Goal: Navigation & Orientation: Find specific page/section

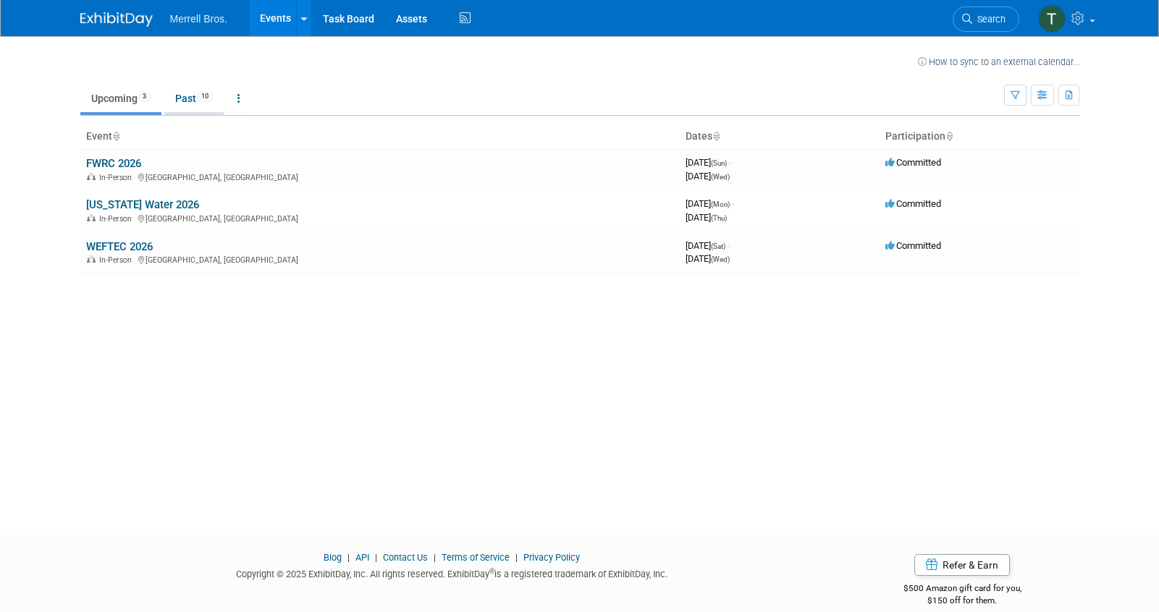
click at [192, 101] on link "Past 10" at bounding box center [193, 99] width 59 height 28
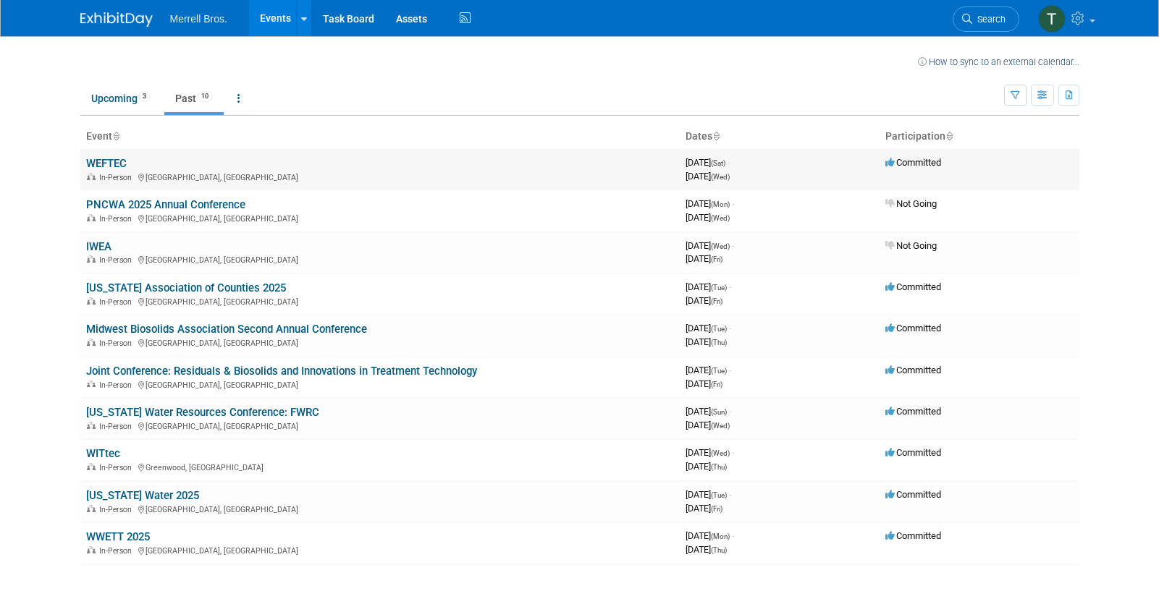
click at [134, 167] on td "WEFTEC In-Person [GEOGRAPHIC_DATA], [GEOGRAPHIC_DATA]" at bounding box center [379, 169] width 599 height 41
click at [106, 164] on link "WEFTEC" at bounding box center [106, 163] width 41 height 13
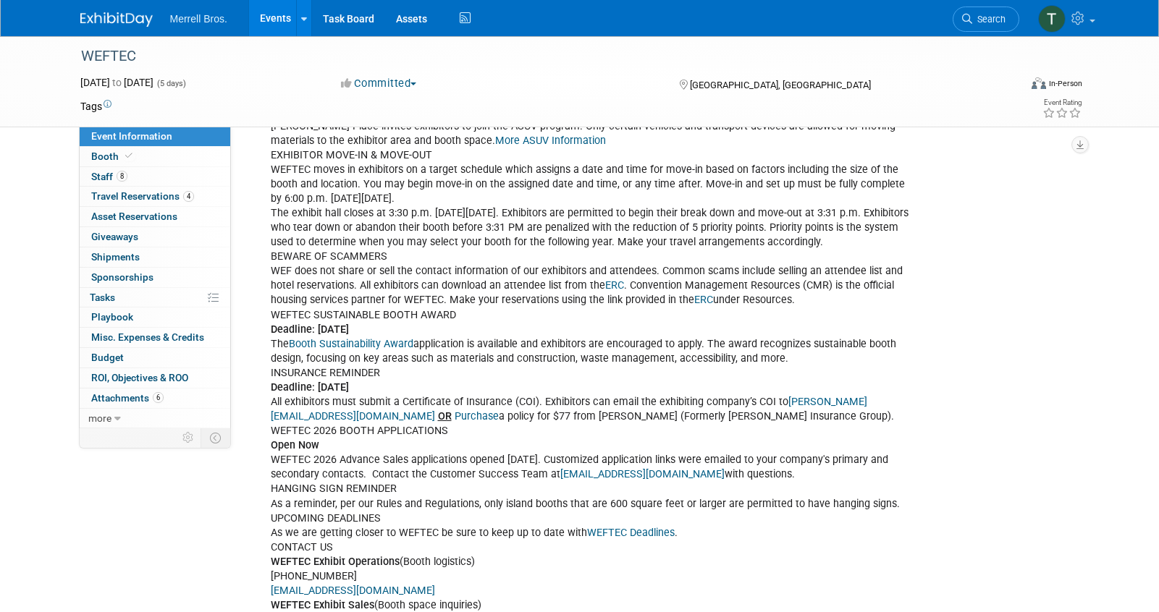
scroll to position [908, 0]
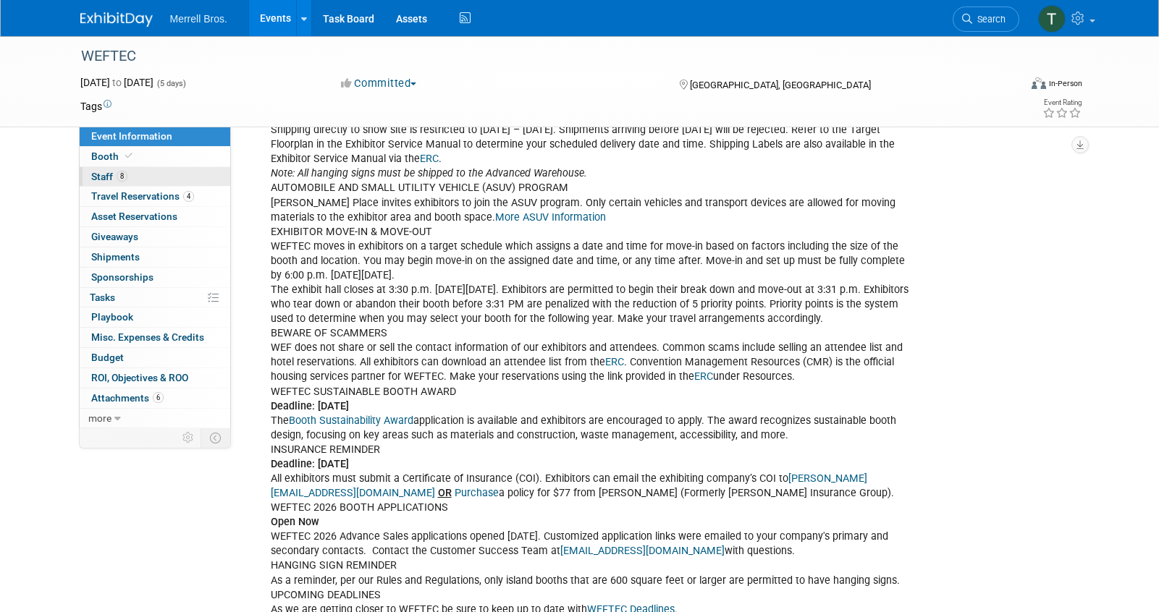
click at [132, 182] on link "8 Staff 8" at bounding box center [155, 177] width 151 height 20
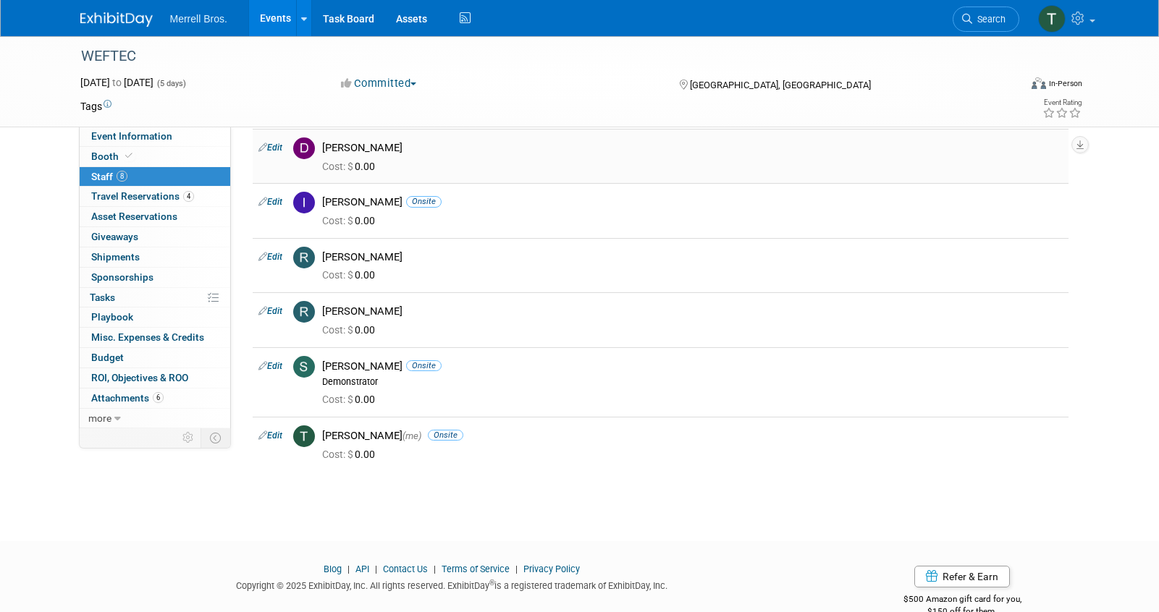
scroll to position [210, 0]
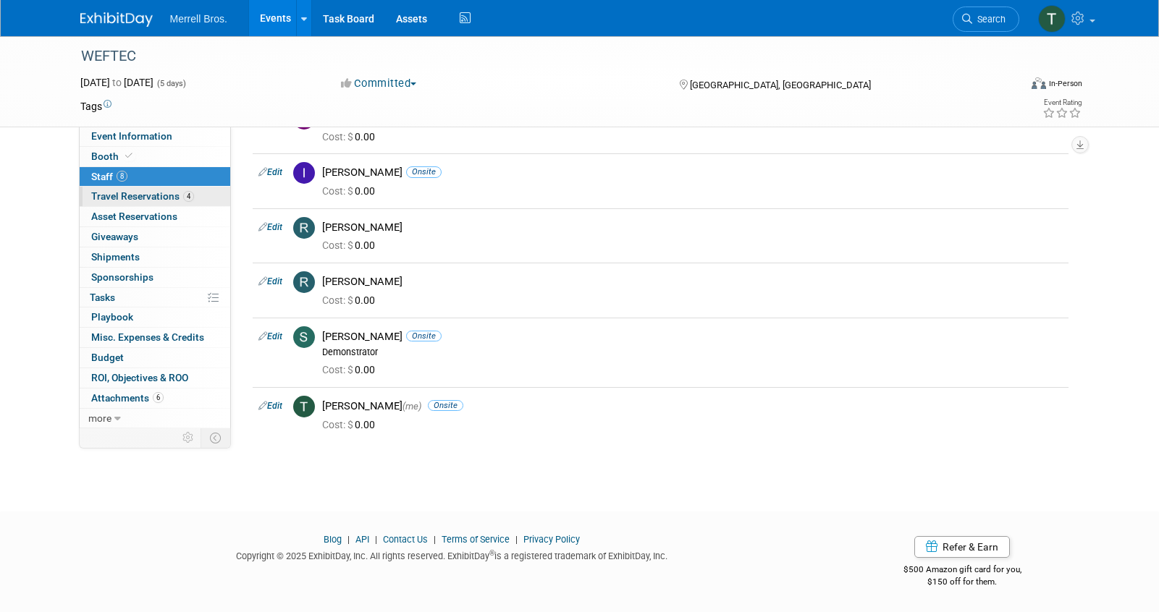
click at [174, 198] on span "Travel Reservations 4" at bounding box center [142, 196] width 103 height 12
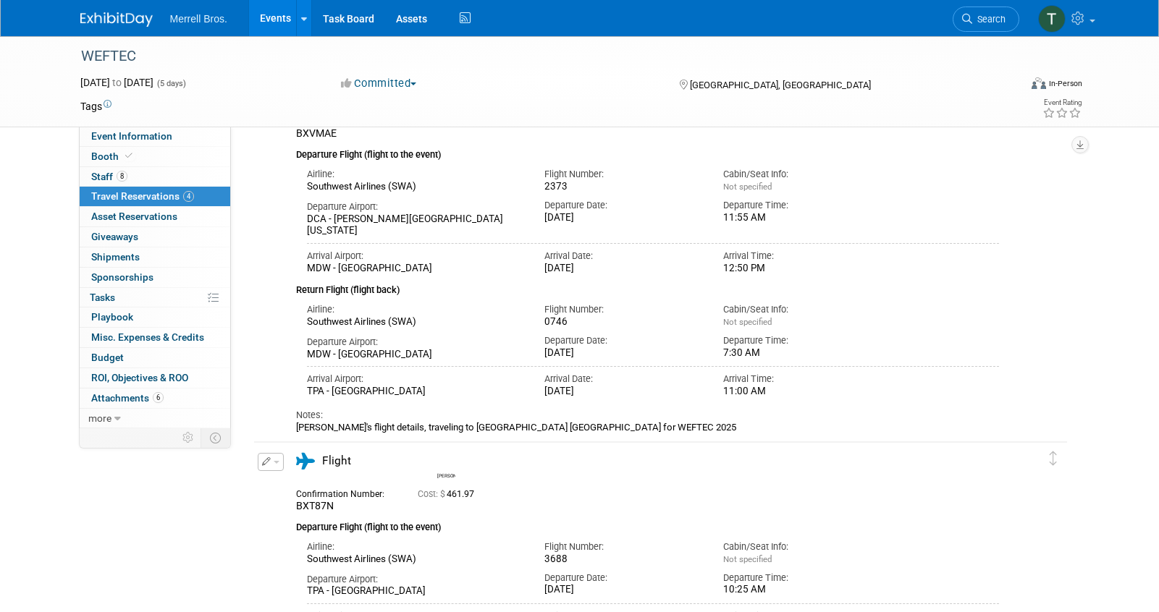
scroll to position [111, 0]
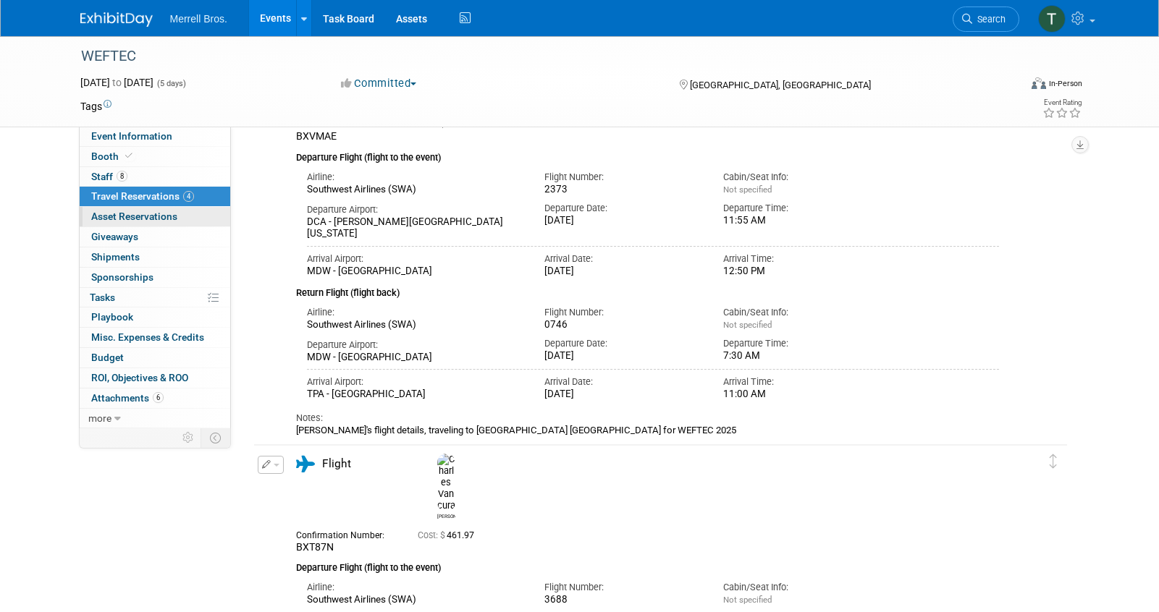
click at [148, 218] on span "Asset Reservations 0" at bounding box center [134, 217] width 86 height 12
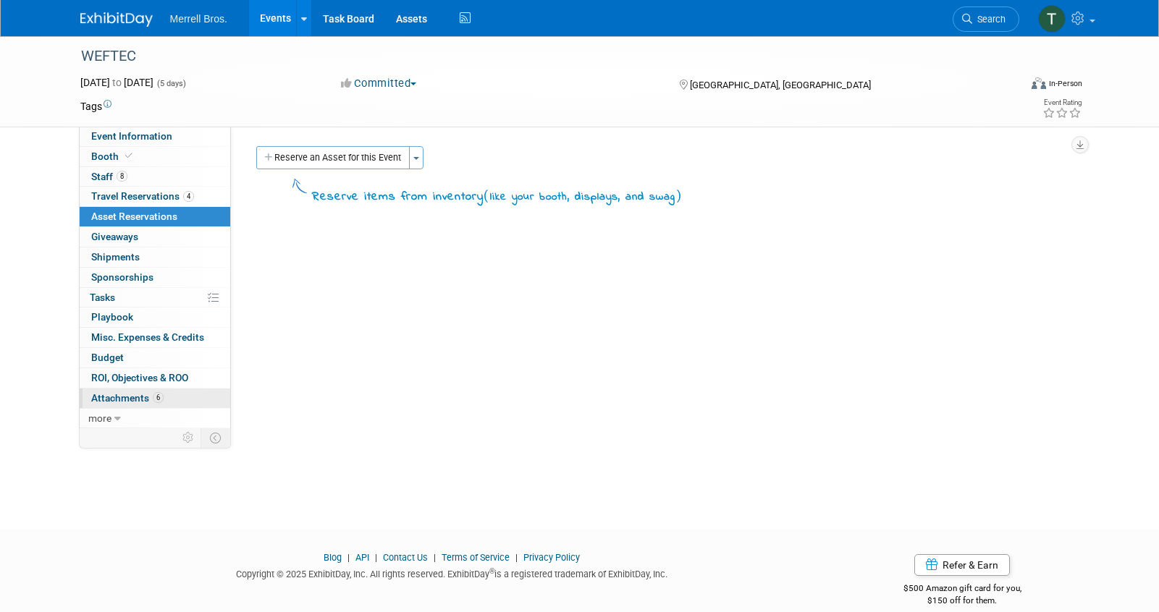
click at [124, 400] on span "Attachments 6" at bounding box center [127, 398] width 72 height 12
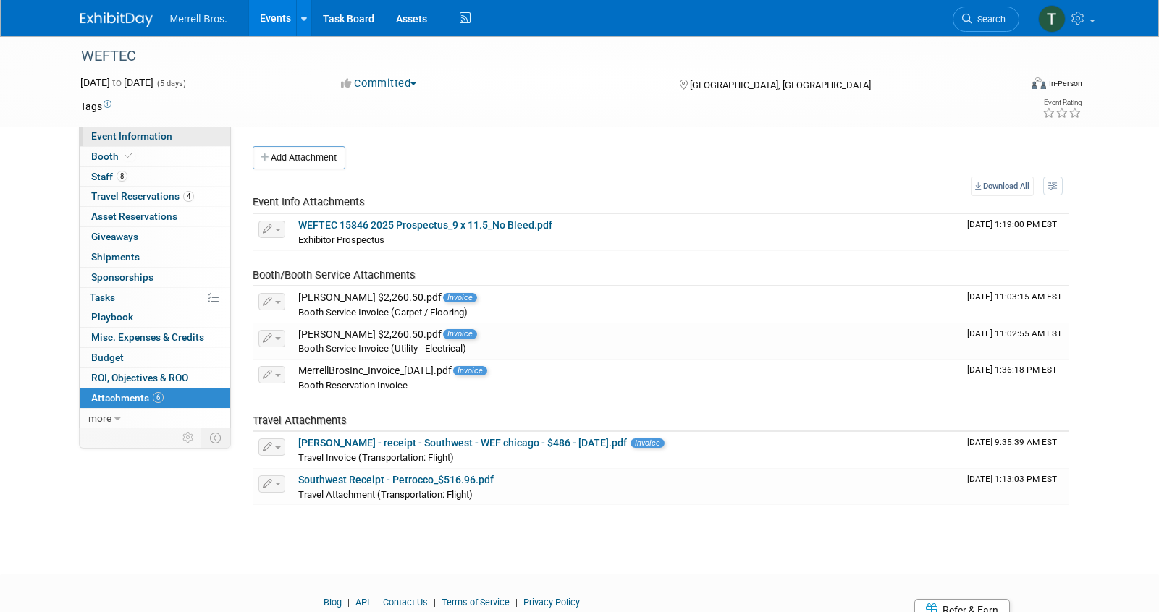
click at [144, 135] on span "Event Information" at bounding box center [131, 136] width 81 height 12
